Goal: Information Seeking & Learning: Learn about a topic

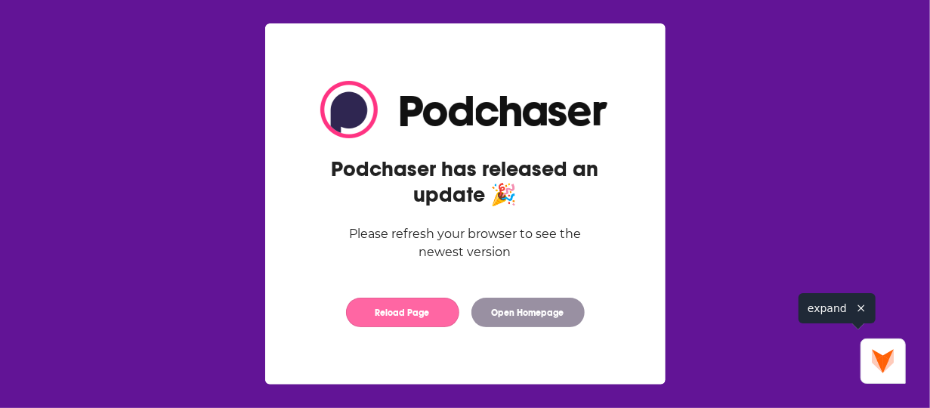
click at [437, 316] on button "Reload Page" at bounding box center [402, 312] width 113 height 29
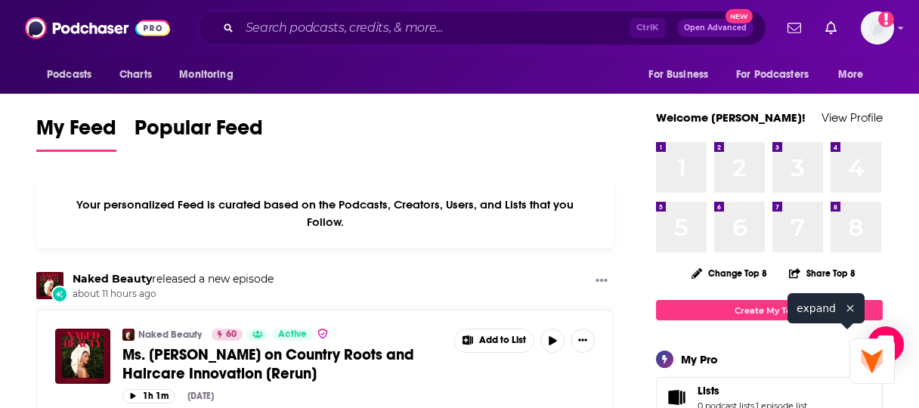
click at [321, 39] on div "Ctrl K Open Advanced New" at bounding box center [482, 28] width 568 height 35
click at [325, 35] on input "Search podcasts, credits, & more..." at bounding box center [435, 28] width 390 height 24
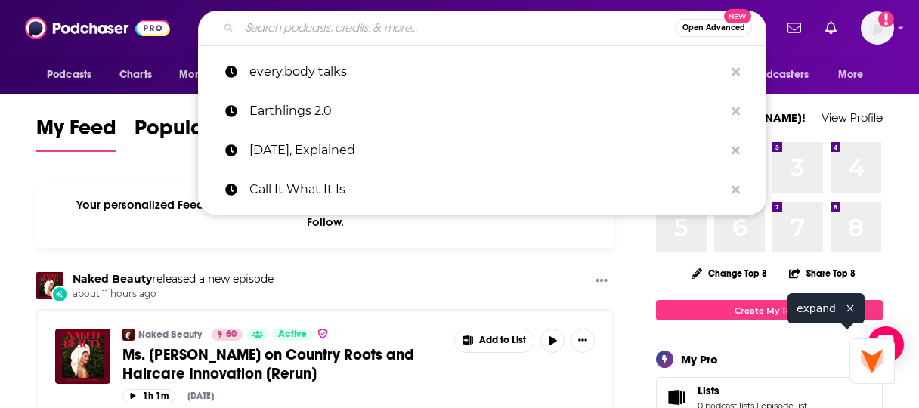
paste input "healthy rebel speaks out"
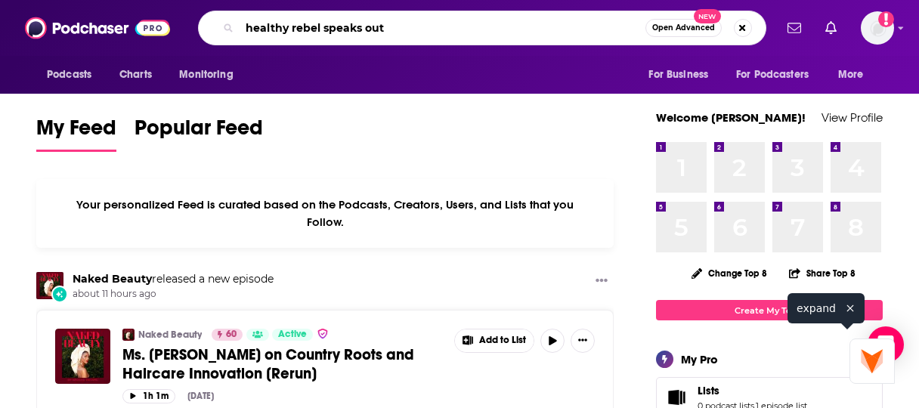
type input "healthy rebel speaks out"
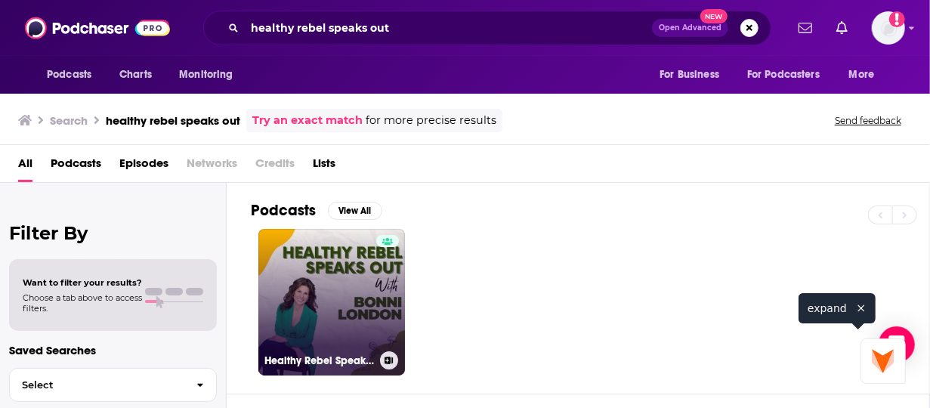
click at [316, 302] on link "Healthy Rebel Speaks Out" at bounding box center [331, 302] width 147 height 147
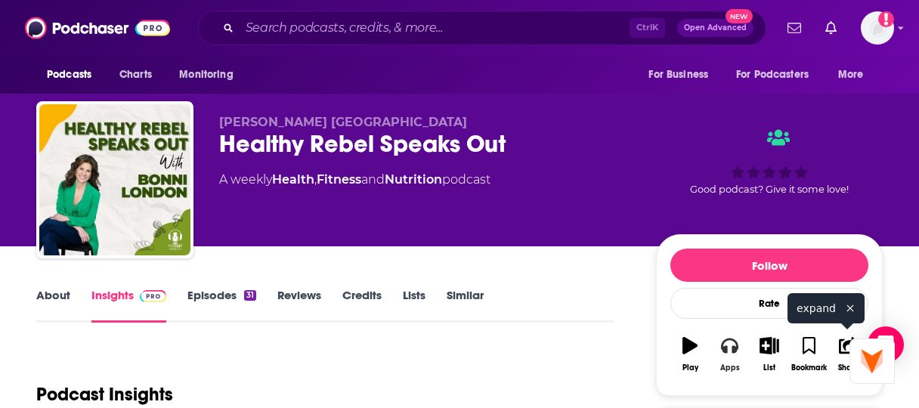
click at [725, 354] on icon "button" at bounding box center [729, 346] width 17 height 15
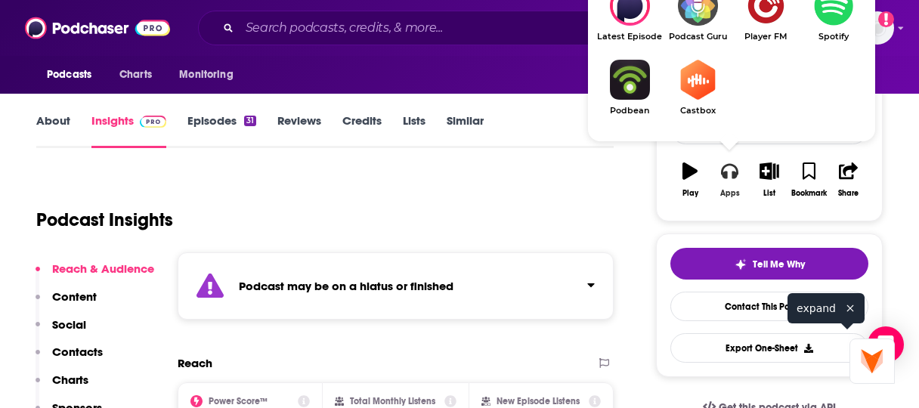
scroll to position [151, 0]
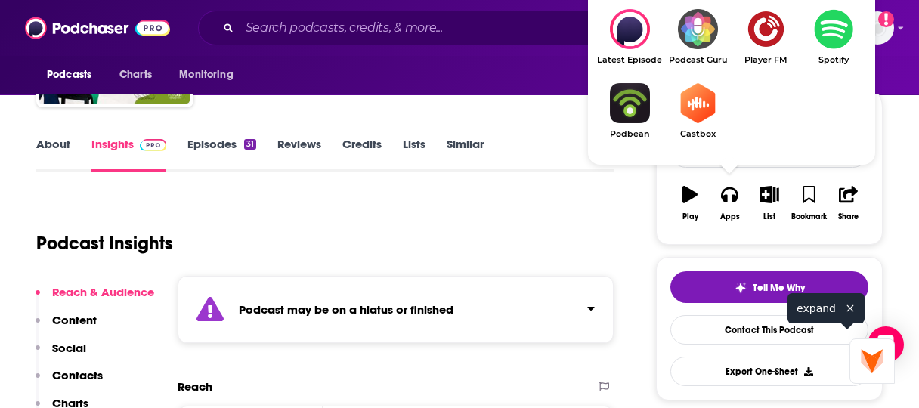
click at [537, 136] on div "About Insights Episodes 31 Reviews Credits Lists Similar" at bounding box center [324, 153] width 577 height 37
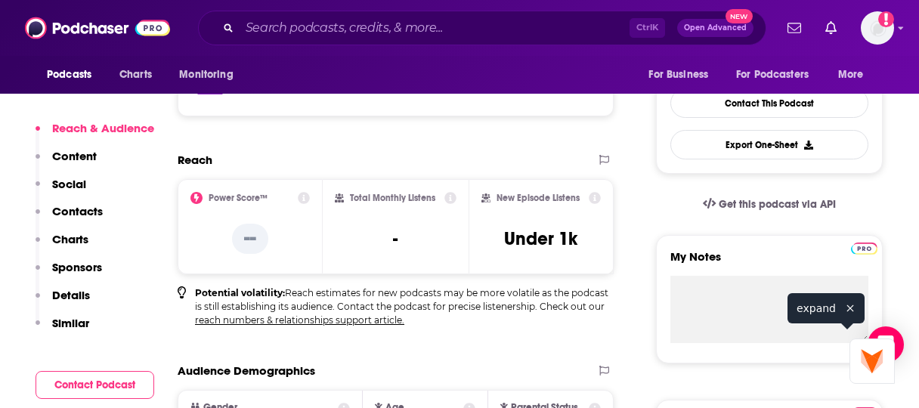
scroll to position [76, 0]
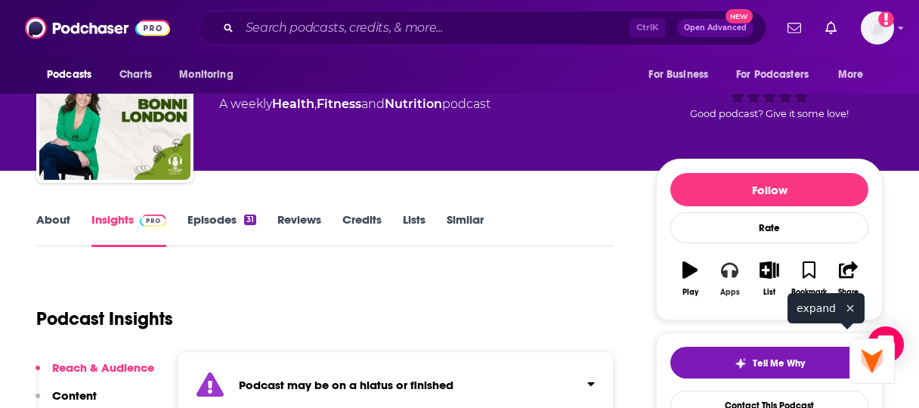
click at [728, 286] on button "Apps" at bounding box center [729, 279] width 39 height 54
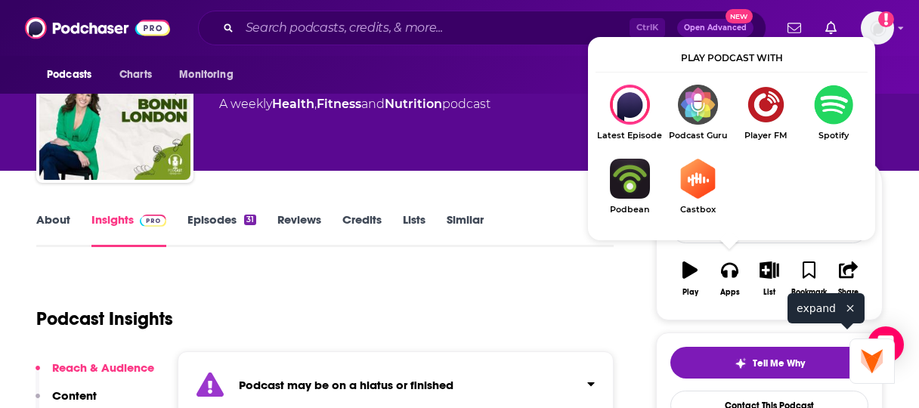
click at [828, 97] on img "Show Listen On dropdown" at bounding box center [833, 105] width 68 height 40
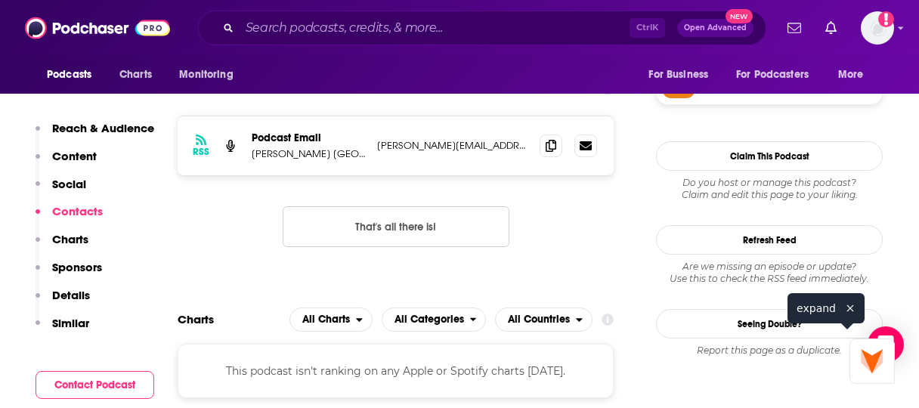
scroll to position [1133, 0]
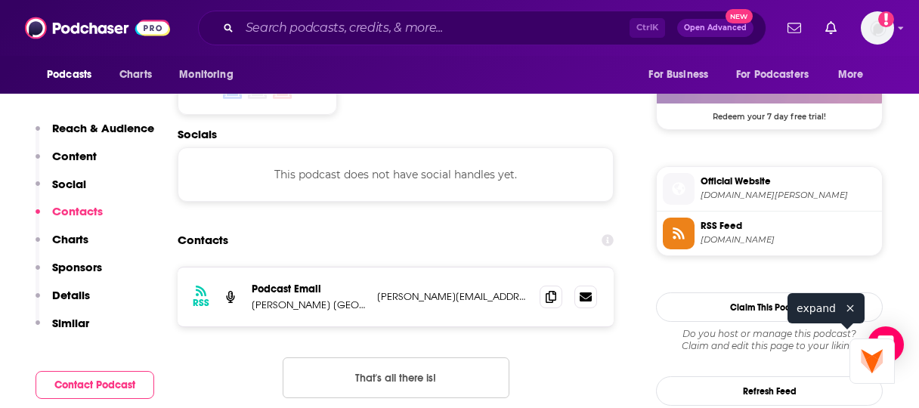
click at [698, 203] on span "Official Website [DOMAIN_NAME][PERSON_NAME]" at bounding box center [784, 188] width 181 height 30
